Goal: Task Accomplishment & Management: Use online tool/utility

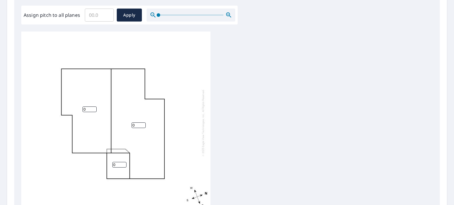
scroll to position [217, 0]
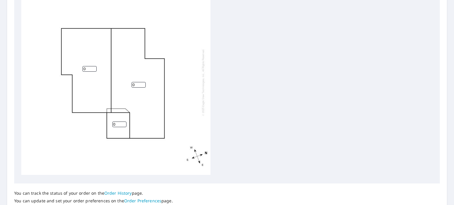
drag, startPoint x: 89, startPoint y: 63, endPoint x: 83, endPoint y: 62, distance: 5.7
click at [83, 66] on input "0" at bounding box center [89, 69] width 14 height 6
type input "6"
drag, startPoint x: 136, startPoint y: 79, endPoint x: 132, endPoint y: 78, distance: 4.4
click at [132, 82] on input "0" at bounding box center [139, 85] width 14 height 6
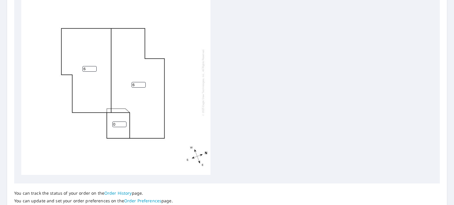
type input "6"
drag, startPoint x: 115, startPoint y: 120, endPoint x: 112, endPoint y: 119, distance: 3.1
click at [112, 119] on div "6 6 0" at bounding box center [115, 83] width 189 height 186
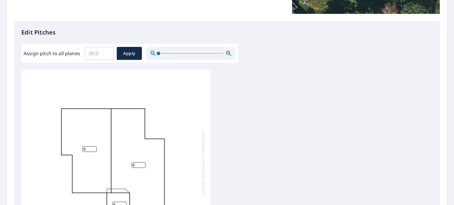
scroll to position [59, 0]
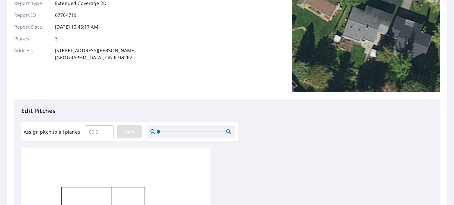
type input "6"
click at [137, 131] on button "Apply" at bounding box center [129, 132] width 25 height 13
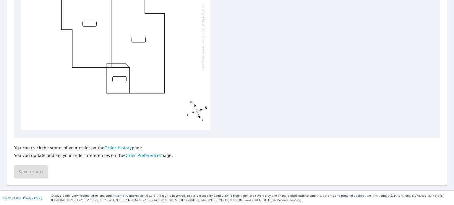
scroll to position [0, 0]
click at [88, 23] on input "number" at bounding box center [89, 25] width 14 height 6
type input "6"
click at [136, 41] on input "number" at bounding box center [139, 41] width 14 height 6
type input "6"
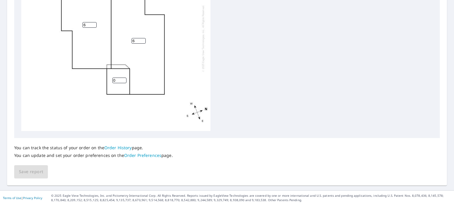
click at [122, 81] on input "0" at bounding box center [119, 81] width 14 height 6
click at [113, 80] on input "06" at bounding box center [119, 81] width 14 height 6
type input "6"
click at [33, 171] on span "Save report" at bounding box center [31, 172] width 24 height 7
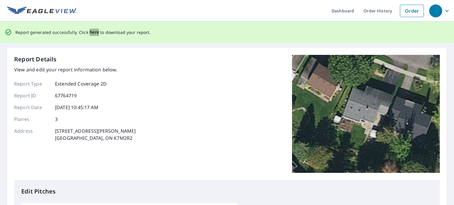
click at [92, 32] on span "here" at bounding box center [95, 32] width 10 height 7
